Goal: Check status: Check status

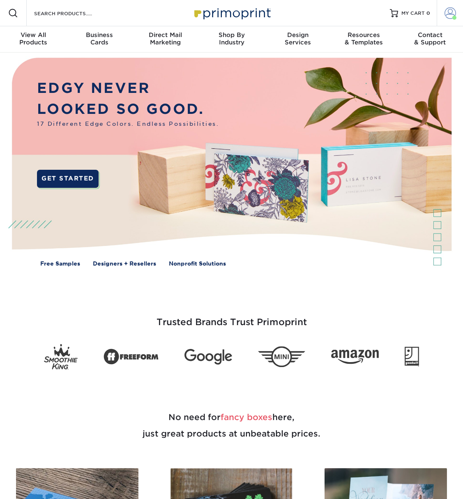
click at [447, 13] on span at bounding box center [451, 13] width 12 height 12
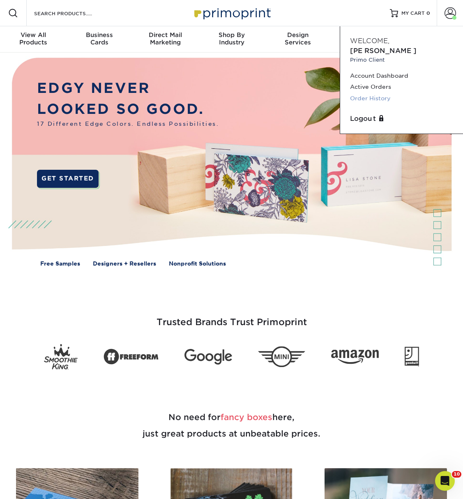
click at [379, 93] on link "Order History" at bounding box center [401, 98] width 103 height 11
click at [378, 93] on link "Order History" at bounding box center [401, 98] width 103 height 11
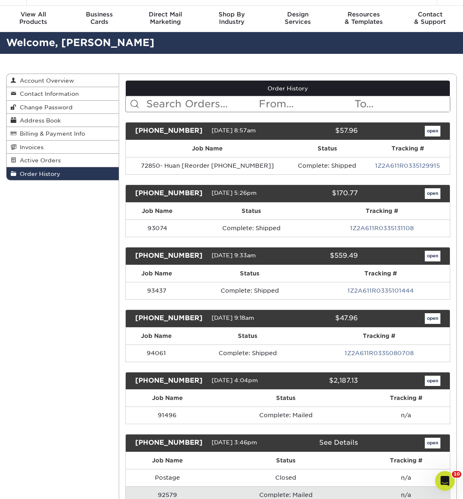
scroll to position [21, 0]
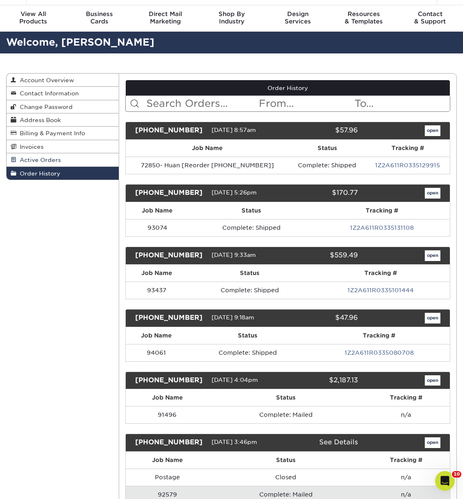
click at [49, 163] on span "Active Orders" at bounding box center [38, 160] width 44 height 7
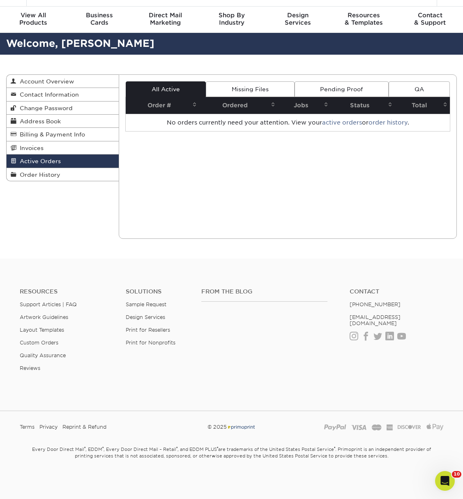
scroll to position [20, 0]
click at [47, 173] on span "Order History" at bounding box center [38, 174] width 44 height 7
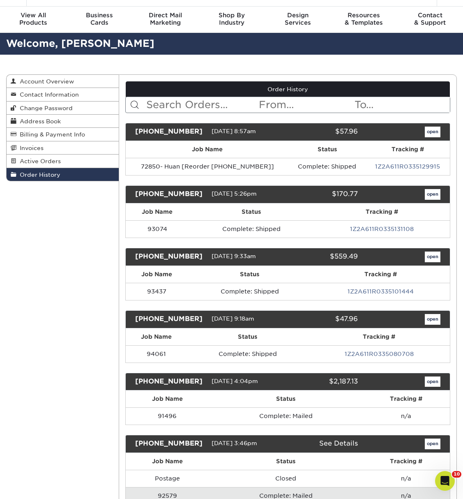
drag, startPoint x: 175, startPoint y: 214, endPoint x: 169, endPoint y: 202, distance: 13.6
click at [175, 214] on th "Job Name" at bounding box center [157, 212] width 63 height 17
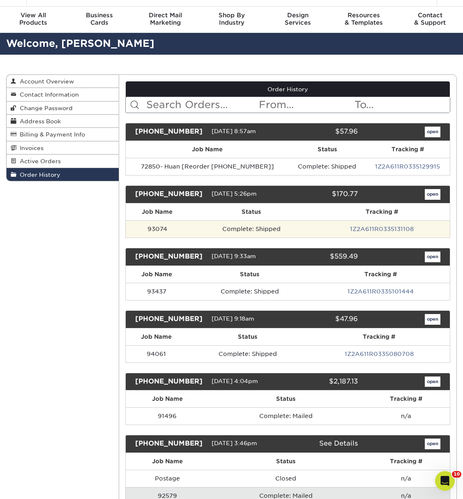
click at [161, 228] on td "93074" at bounding box center [157, 228] width 63 height 17
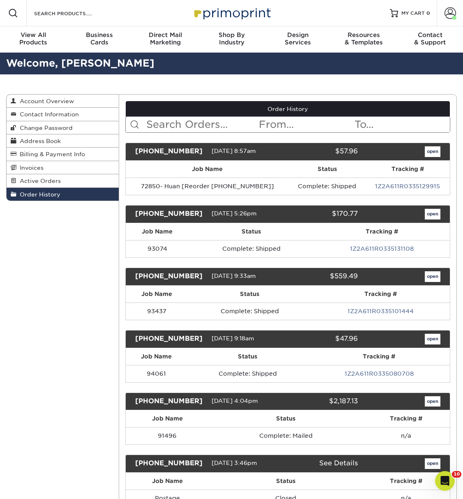
drag, startPoint x: 227, startPoint y: 164, endPoint x: 231, endPoint y: 170, distance: 7.0
click at [227, 164] on th "Job Name" at bounding box center [207, 169] width 163 height 17
